Goal: Information Seeking & Learning: Learn about a topic

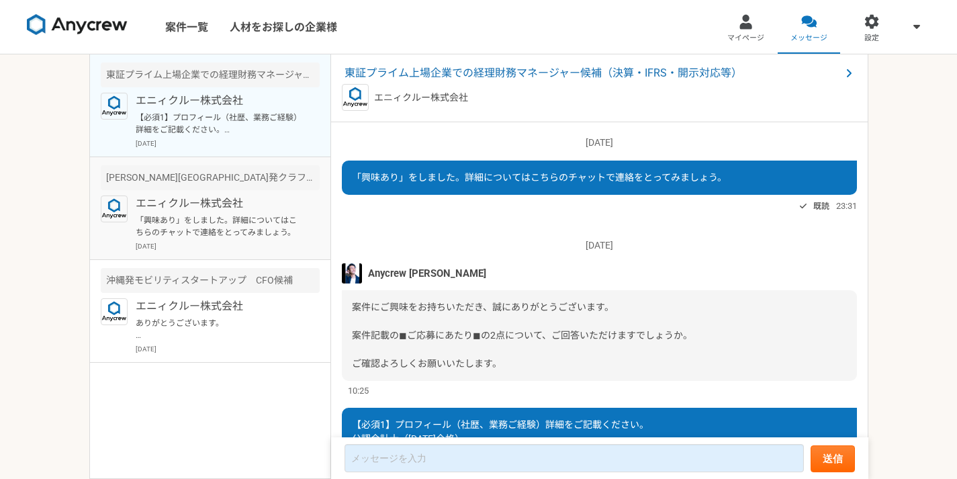
click at [244, 201] on p "エニィクルー株式会社" at bounding box center [219, 203] width 166 height 16
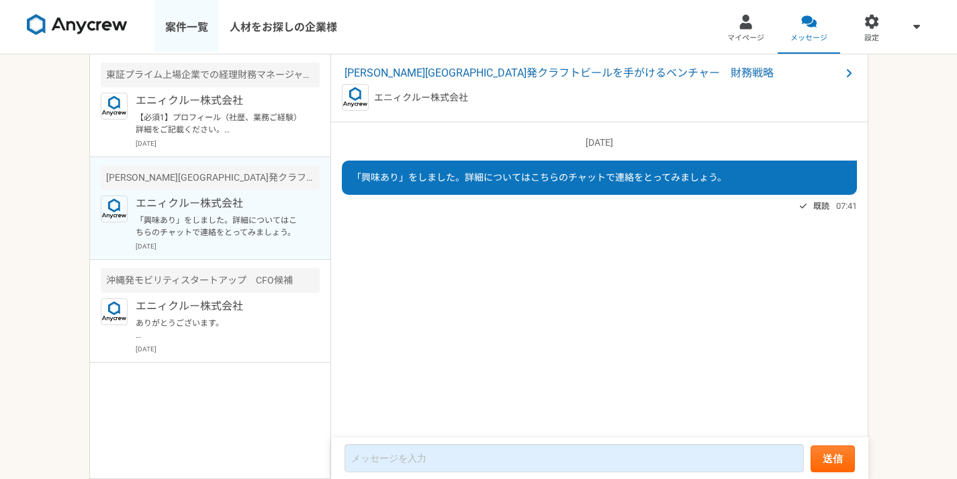
click at [173, 23] on link "案件一覧" at bounding box center [186, 27] width 64 height 54
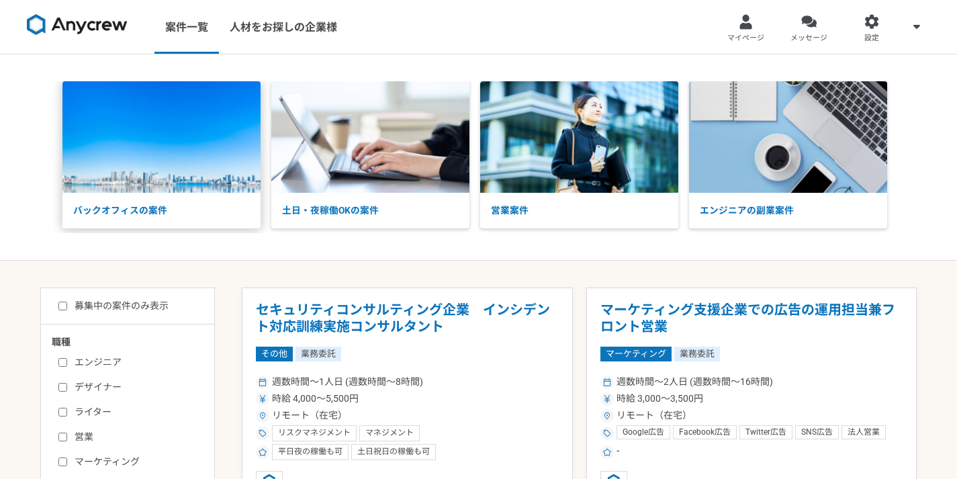
scroll to position [207, 0]
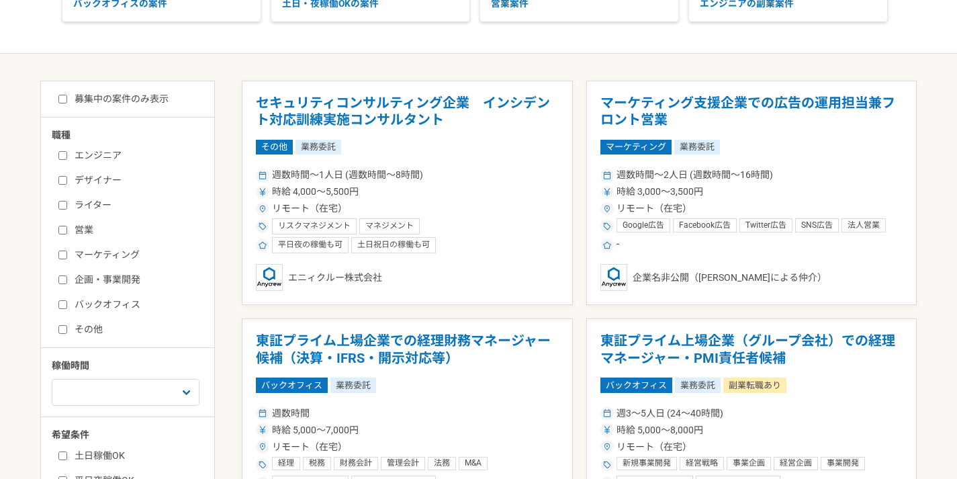
click at [75, 312] on div "エンジニア デザイナー ライター 営業 マーケティング 企画・事業開発 バックオフィス その他" at bounding box center [132, 240] width 161 height 192
click at [61, 305] on input "バックオフィス" at bounding box center [62, 304] width 9 height 9
checkbox input "true"
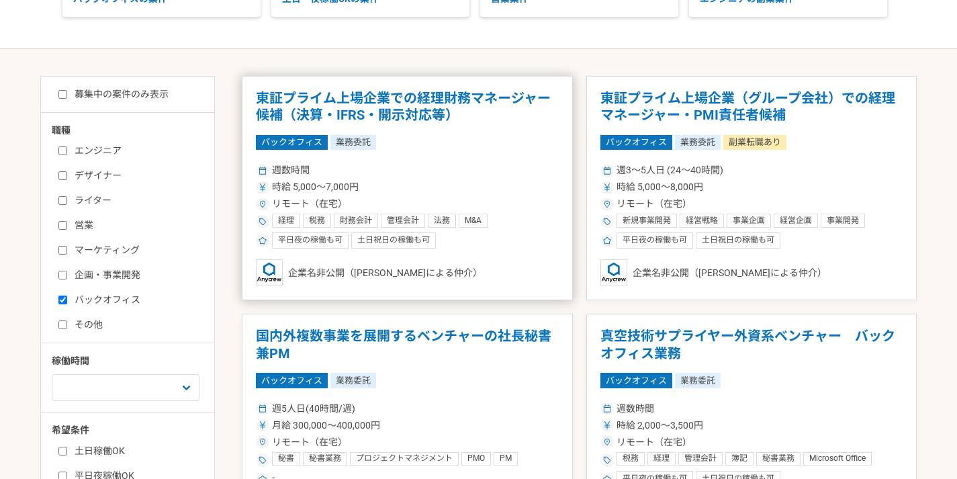
scroll to position [210, 0]
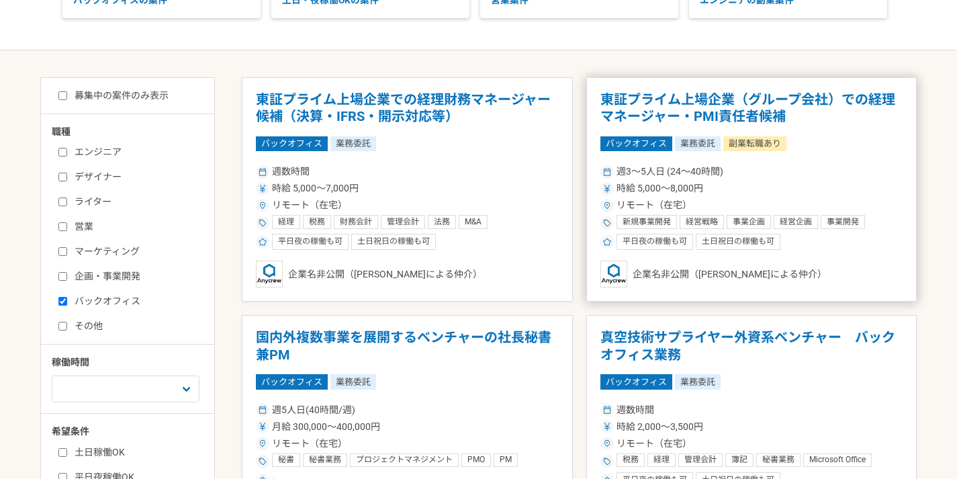
click at [729, 107] on h1 "東証プライム上場企業（グループ会社）での経理マネージャー・PMI責任者候補" at bounding box center [751, 108] width 303 height 34
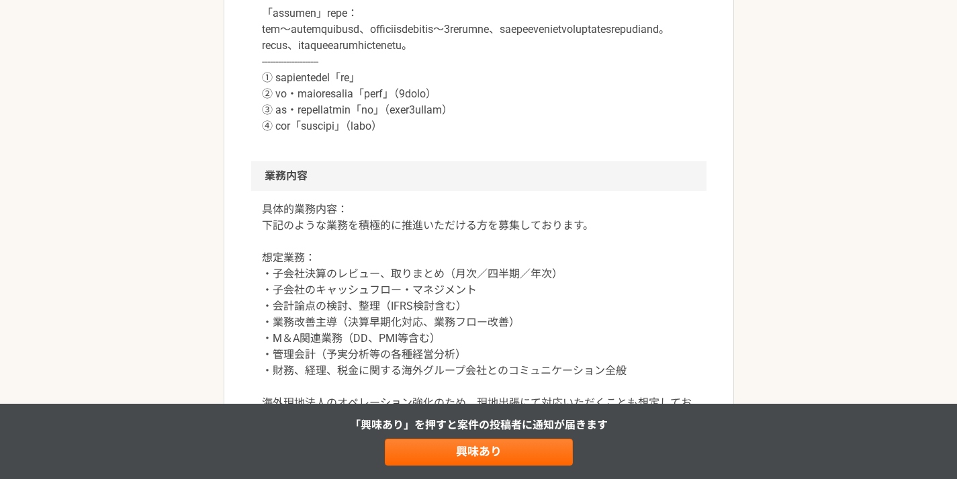
scroll to position [1313, 0]
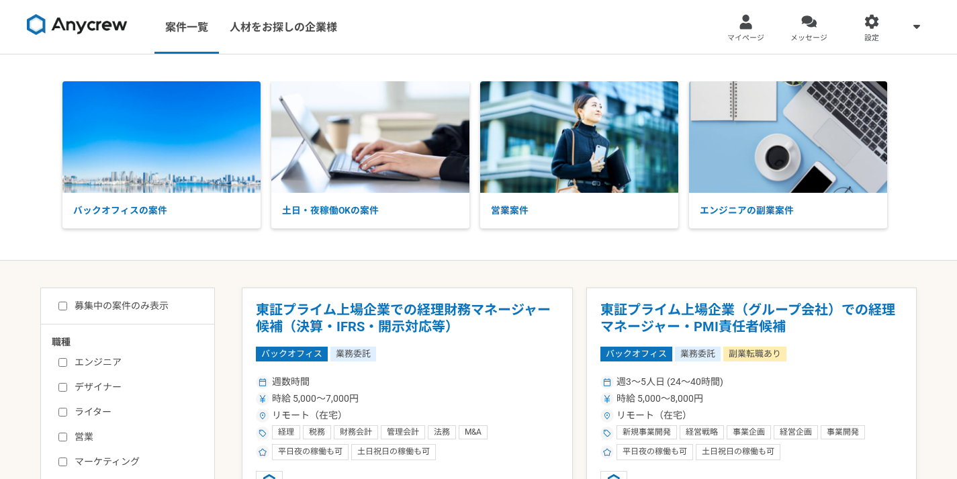
scroll to position [367, 0]
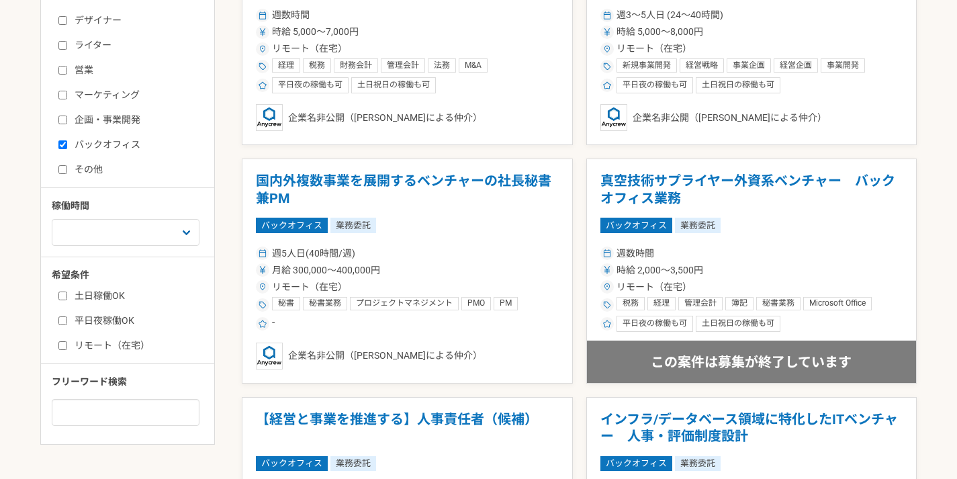
click at [59, 146] on input "バックオフィス" at bounding box center [62, 144] width 9 height 9
checkbox input "false"
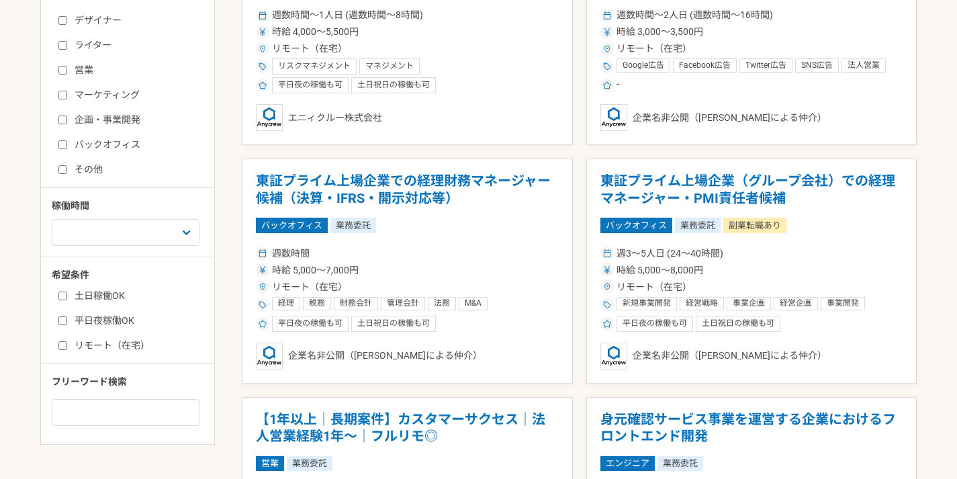
scroll to position [312, 0]
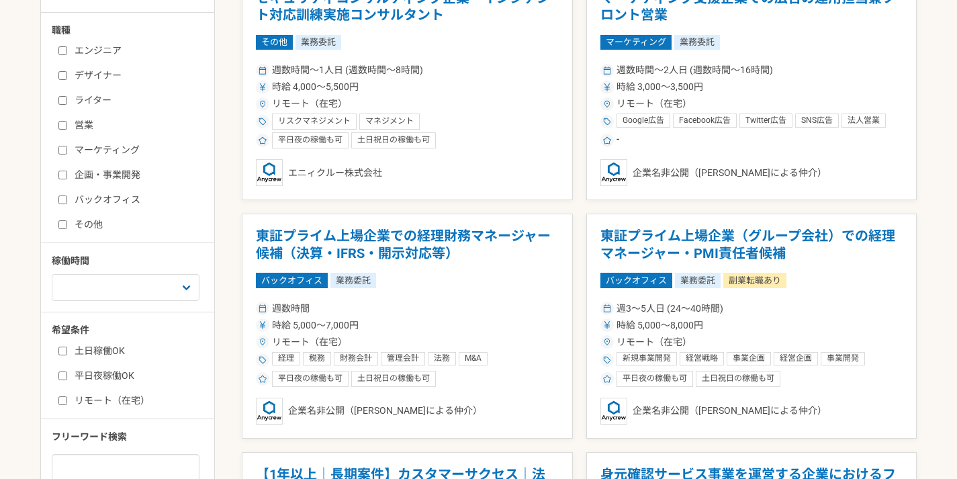
click at [66, 77] on input "デザイナー" at bounding box center [62, 75] width 9 height 9
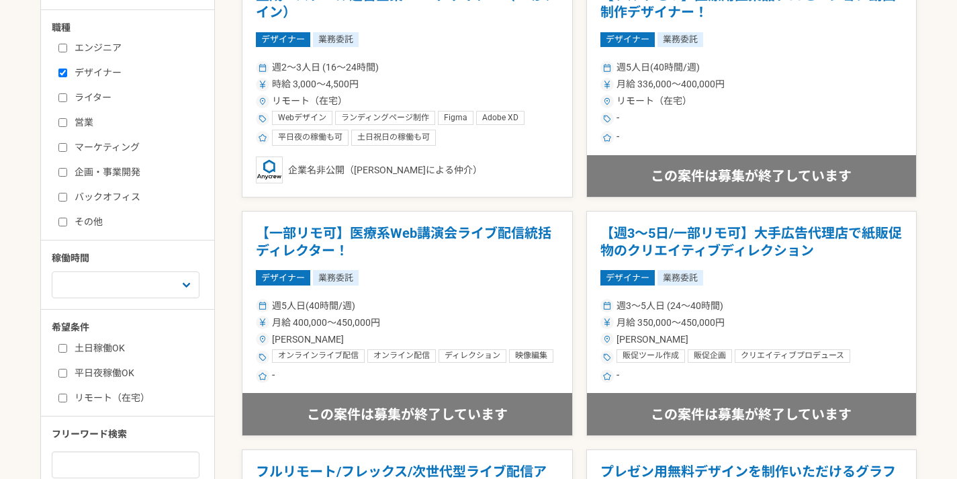
scroll to position [259, 0]
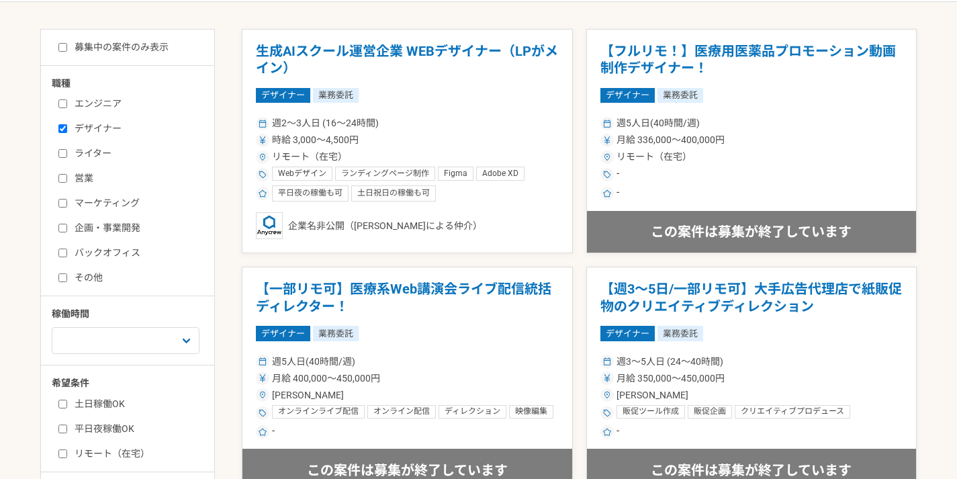
click at [66, 128] on input "デザイナー" at bounding box center [62, 128] width 9 height 9
checkbox input "false"
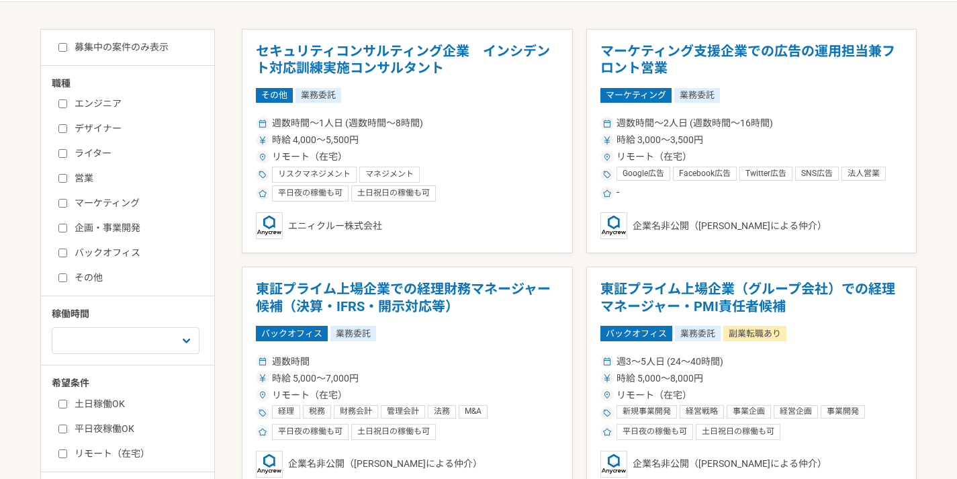
click at [62, 104] on input "エンジニア" at bounding box center [62, 103] width 9 height 9
checkbox input "true"
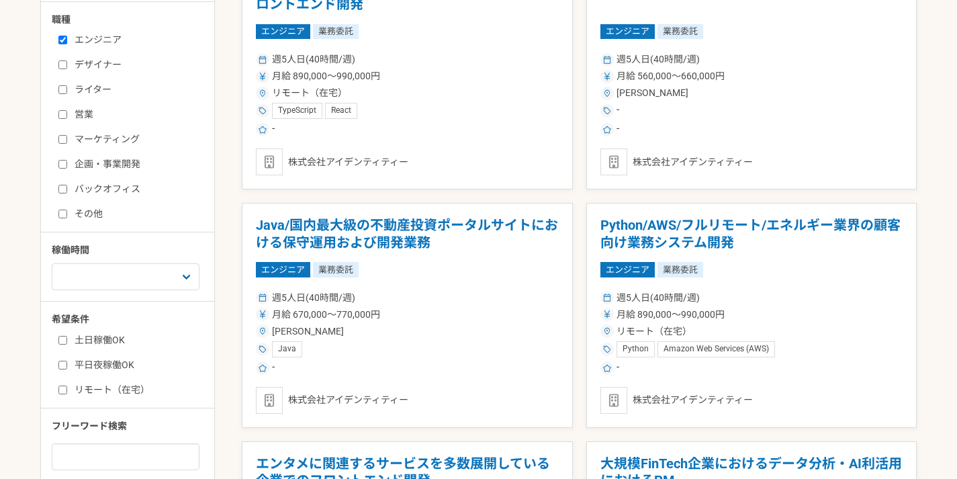
scroll to position [687, 0]
